Goal: Information Seeking & Learning: Find specific fact

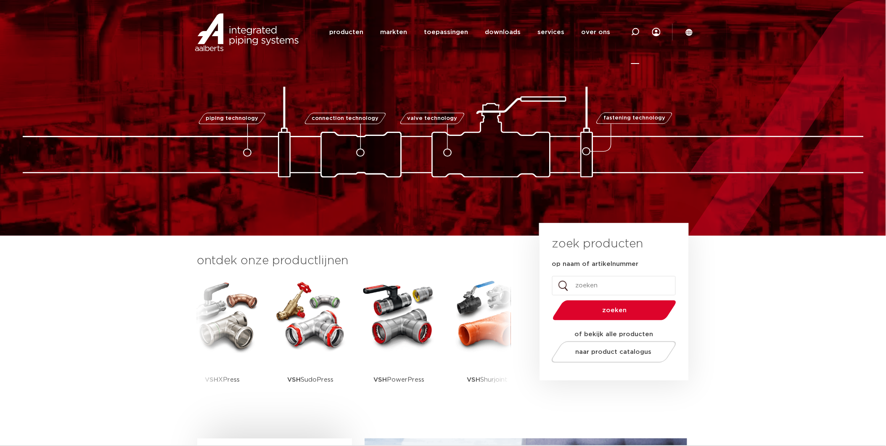
click at [637, 31] on icon at bounding box center [635, 32] width 8 height 8
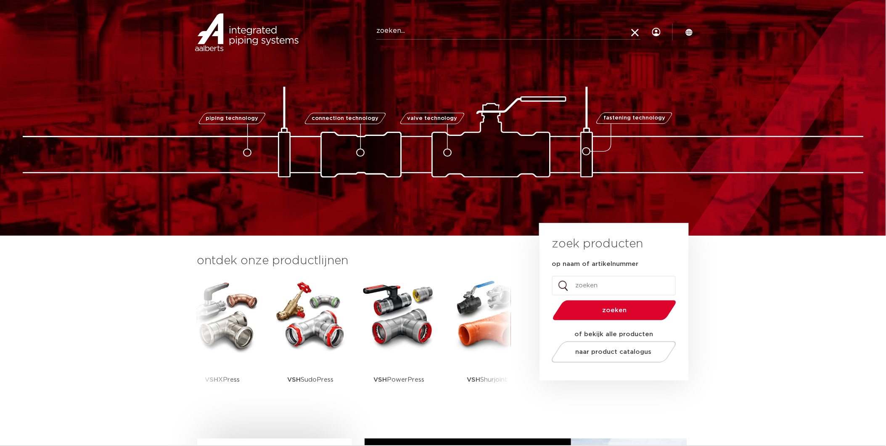
click at [433, 29] on input "Zoeken" at bounding box center [508, 31] width 264 height 17
paste input "0605110"
type input "0605110"
click button "Zoeken" at bounding box center [0, 0] width 0 height 0
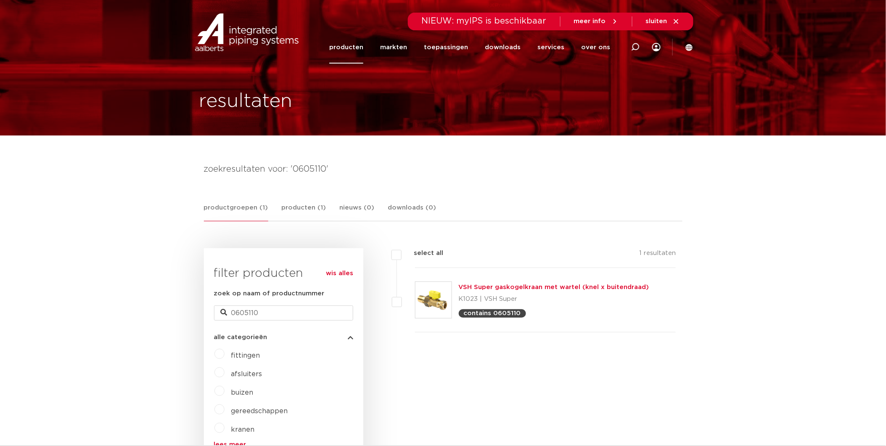
click at [530, 288] on link "VSH Super gaskogelkraan met wartel (knel x buitendraad)" at bounding box center [554, 287] width 190 height 6
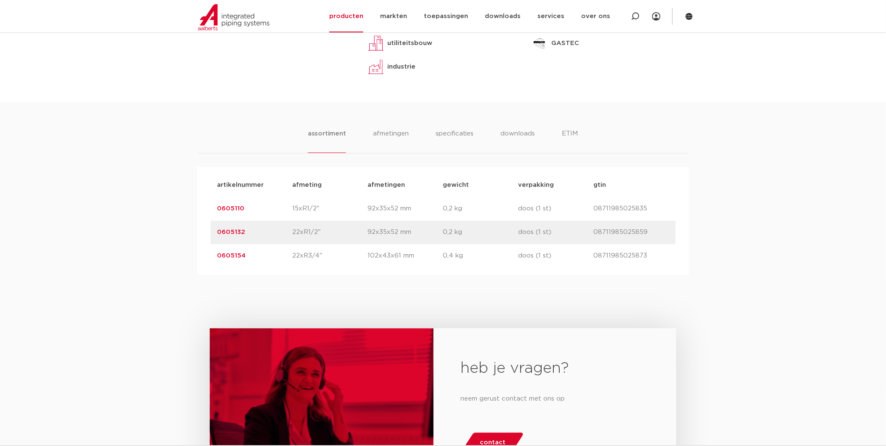
scroll to position [140, 0]
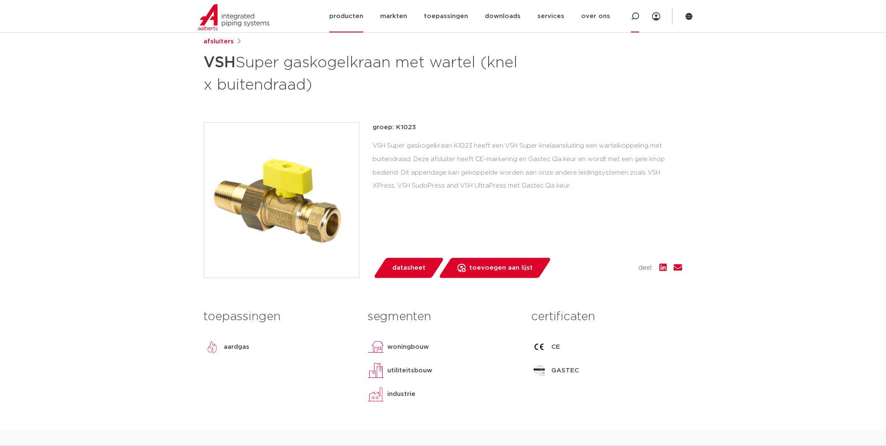
click at [635, 19] on icon at bounding box center [635, 16] width 10 height 10
click at [459, 18] on input "Zoeken" at bounding box center [510, 15] width 264 height 17
paste input "0605308"
type input "0605308"
click button "Zoeken" at bounding box center [0, 0] width 0 height 0
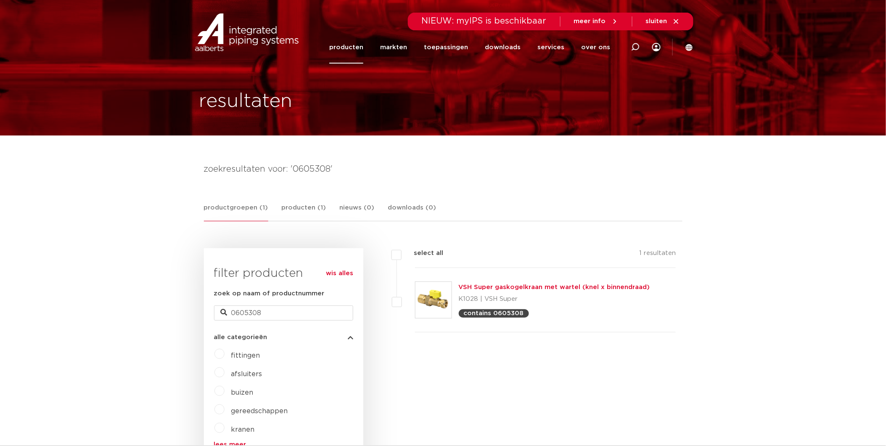
click at [508, 288] on link "VSH Super gaskogelkraan met wartel (knel x binnendraad)" at bounding box center [554, 287] width 191 height 6
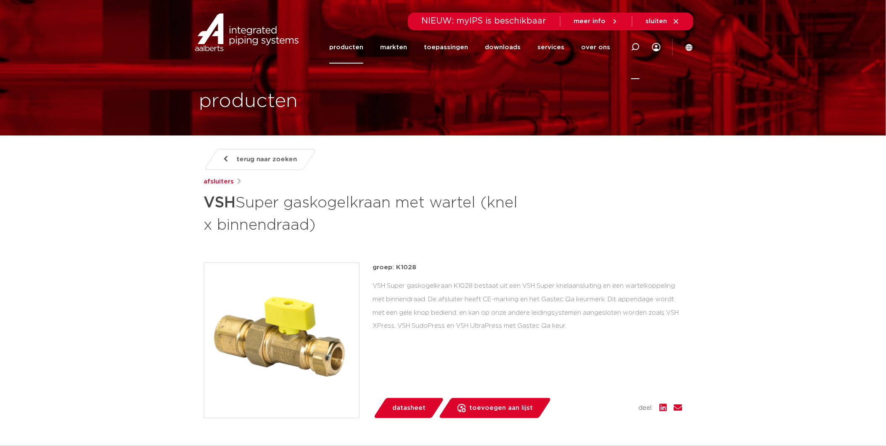
click at [635, 45] on icon at bounding box center [635, 47] width 8 height 8
click at [452, 44] on input "Zoeken" at bounding box center [508, 45] width 264 height 17
paste input "0606122"
type input "0606122"
click button "Zoeken" at bounding box center [0, 0] width 0 height 0
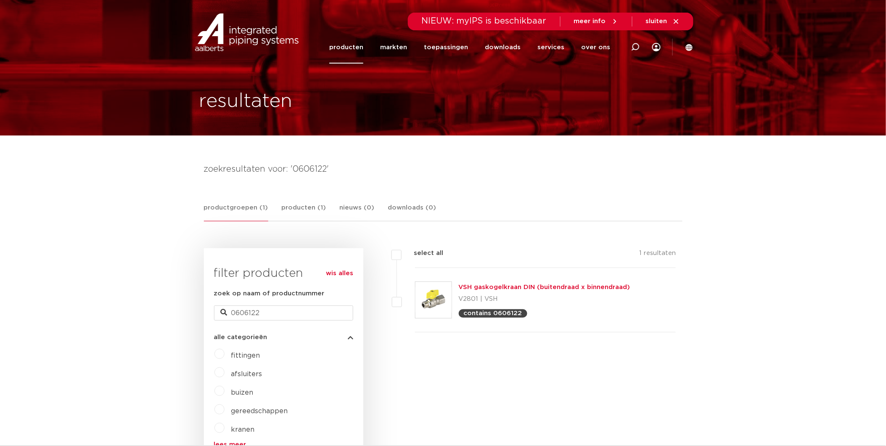
click at [542, 285] on link "VSH gaskogelkraan DIN (buitendraad x binnendraad)" at bounding box center [545, 287] width 172 height 6
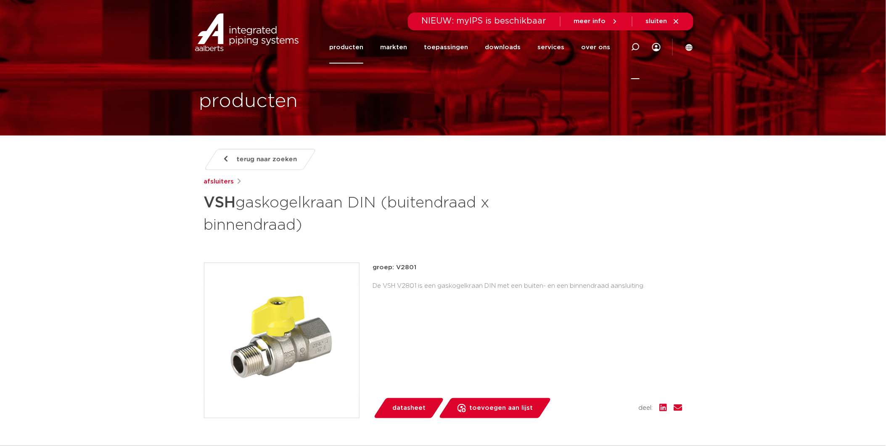
click at [637, 44] on icon at bounding box center [635, 47] width 8 height 8
click at [448, 45] on input "Zoeken" at bounding box center [508, 45] width 264 height 17
paste input "0606144"
type input "0606144"
click button "Zoeken" at bounding box center [0, 0] width 0 height 0
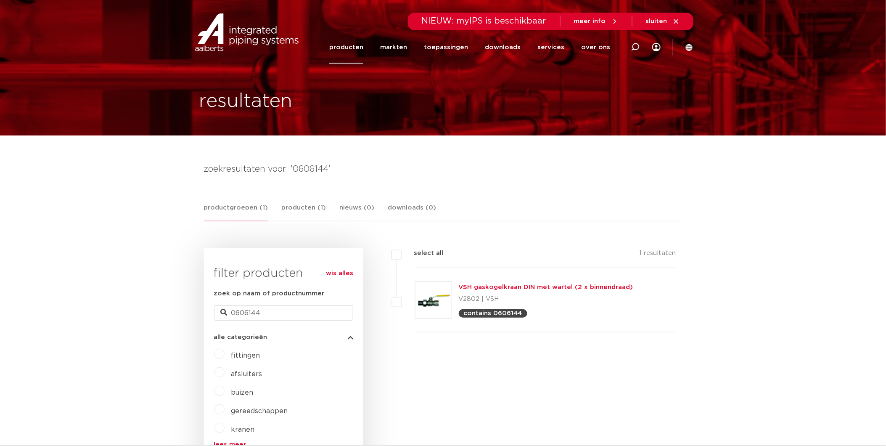
click at [529, 287] on link "VSH gaskogelkraan DIN met wartel (2 x binnendraad)" at bounding box center [546, 287] width 175 height 6
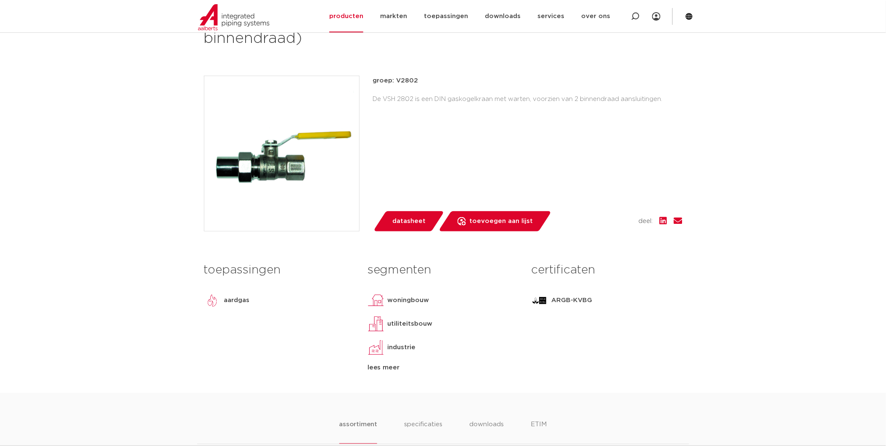
scroll to position [140, 0]
